Goal: Check status: Check status

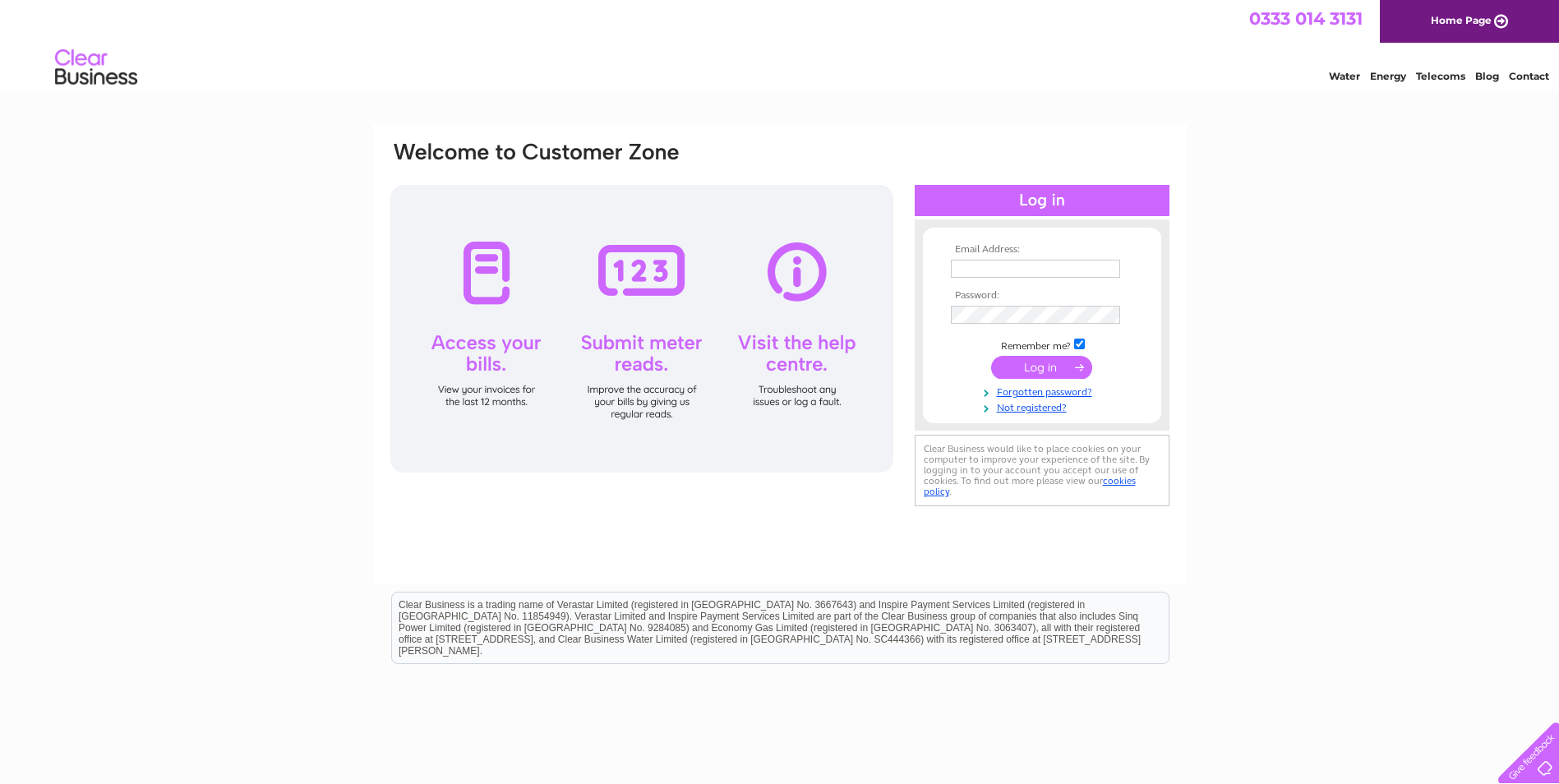
type input "[EMAIL_ADDRESS][DOMAIN_NAME]"
click at [1064, 364] on input "submit" at bounding box center [1041, 368] width 101 height 23
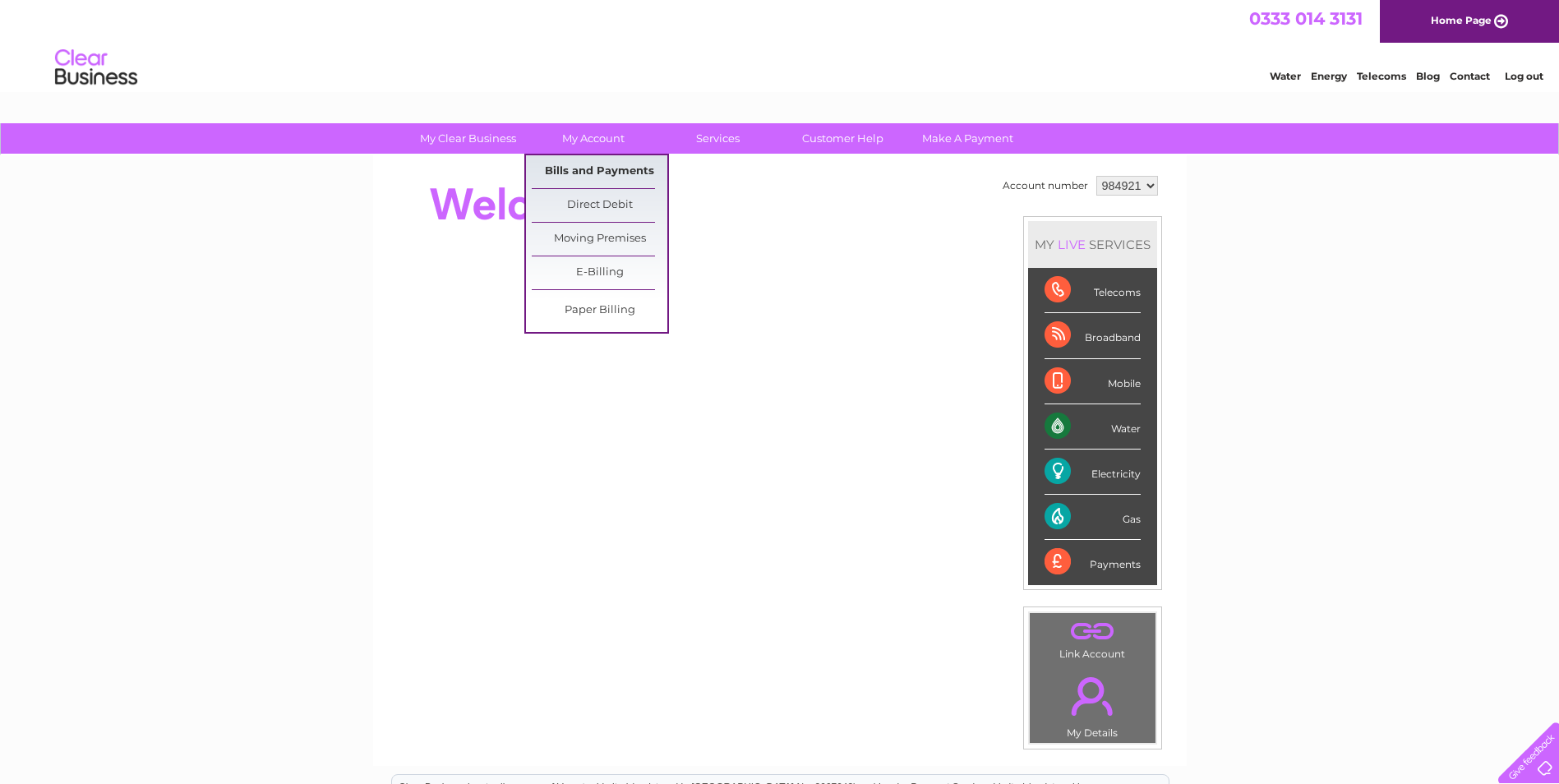
click at [590, 169] on link "Bills and Payments" at bounding box center [599, 172] width 135 height 33
click at [606, 170] on link "Bills and Payments" at bounding box center [599, 172] width 135 height 33
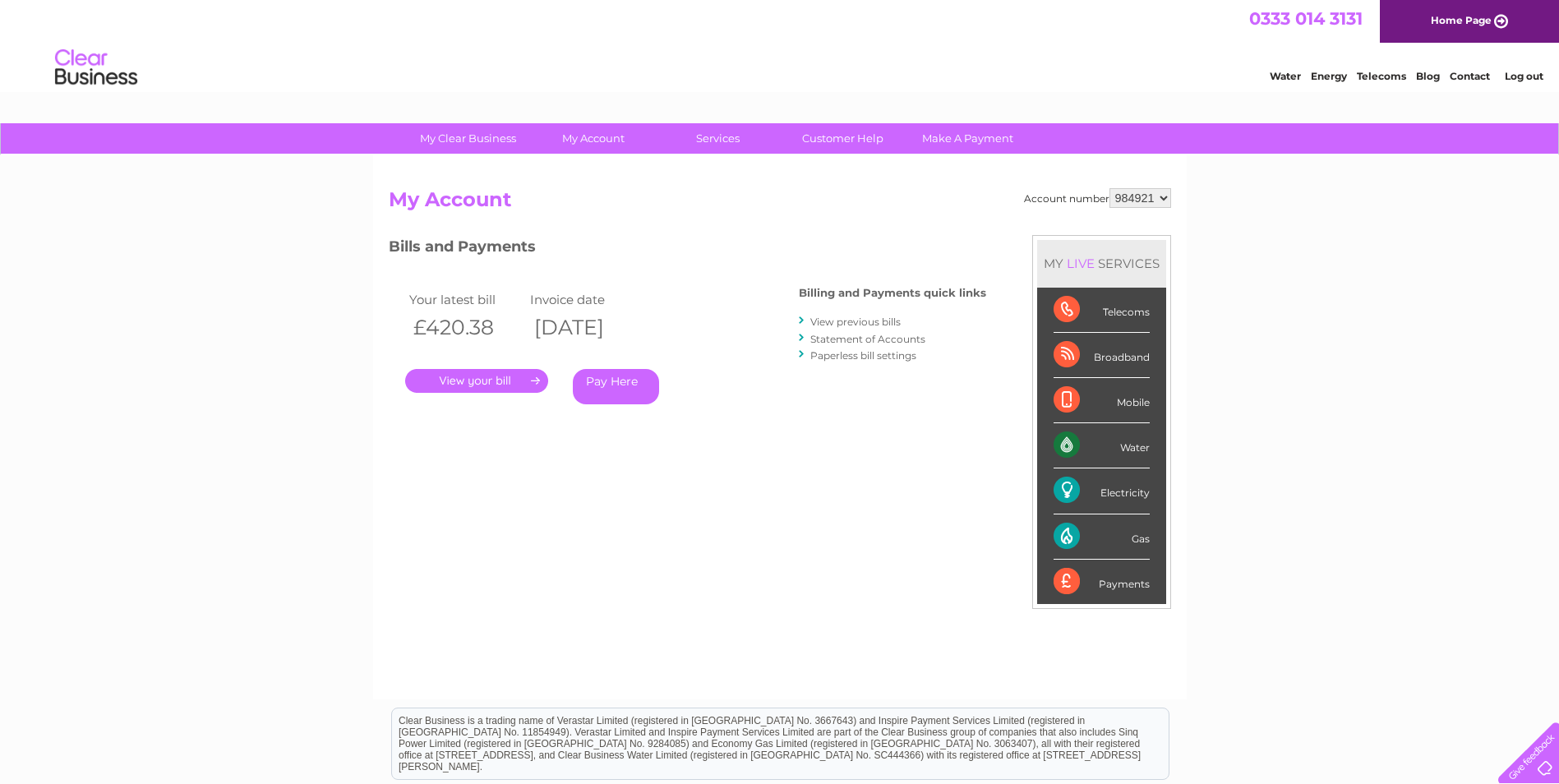
click at [517, 385] on link "." at bounding box center [476, 380] width 143 height 24
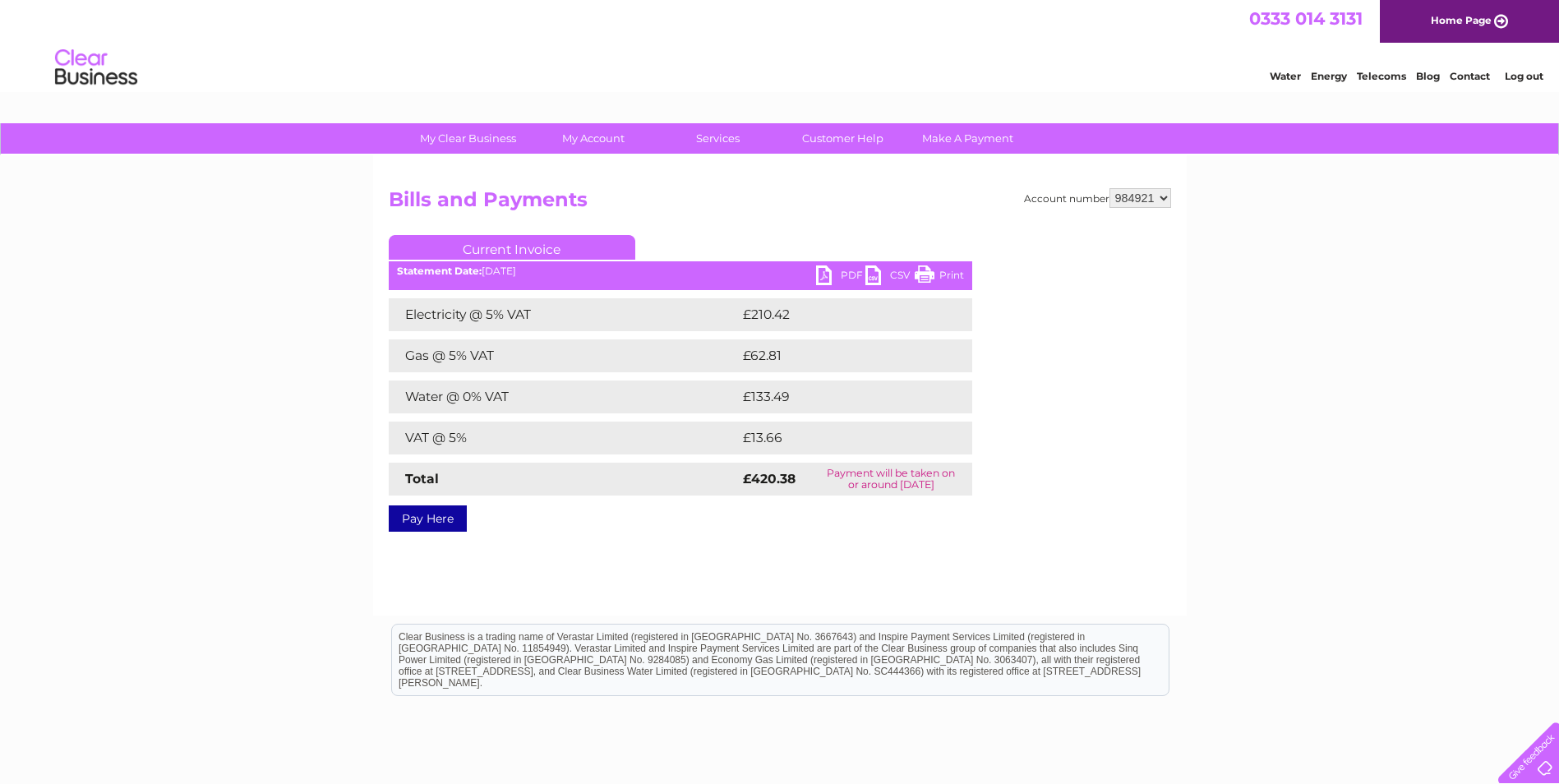
click at [837, 278] on link "PDF" at bounding box center [840, 276] width 49 height 24
